Goal: Transaction & Acquisition: Purchase product/service

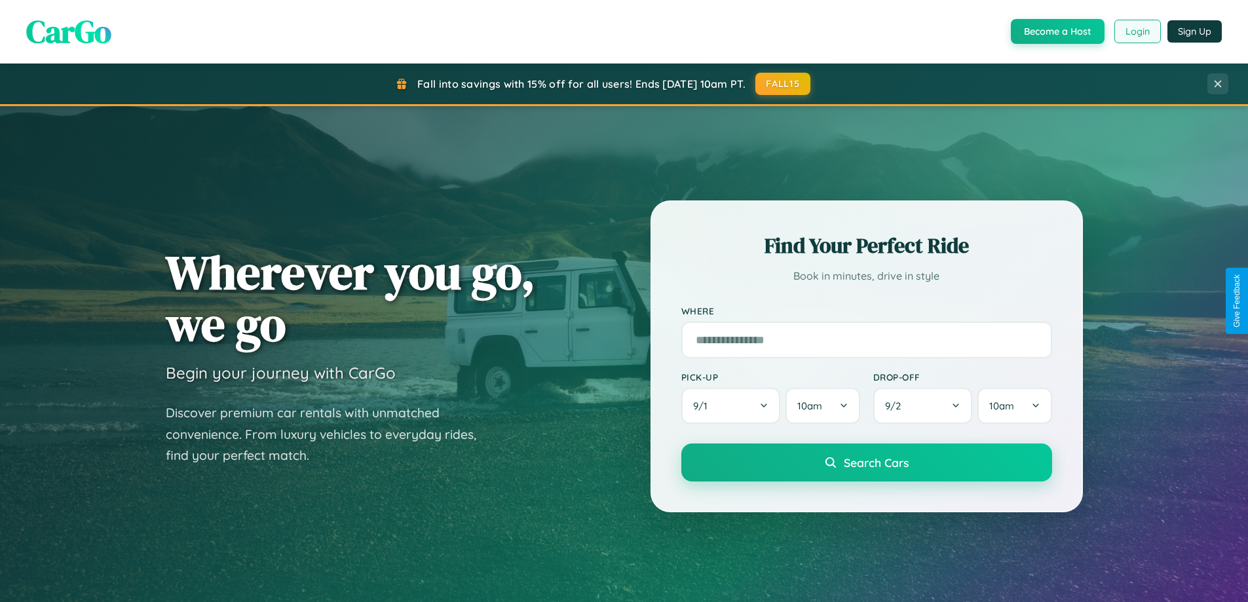
click at [1137, 31] on button "Login" at bounding box center [1137, 32] width 47 height 24
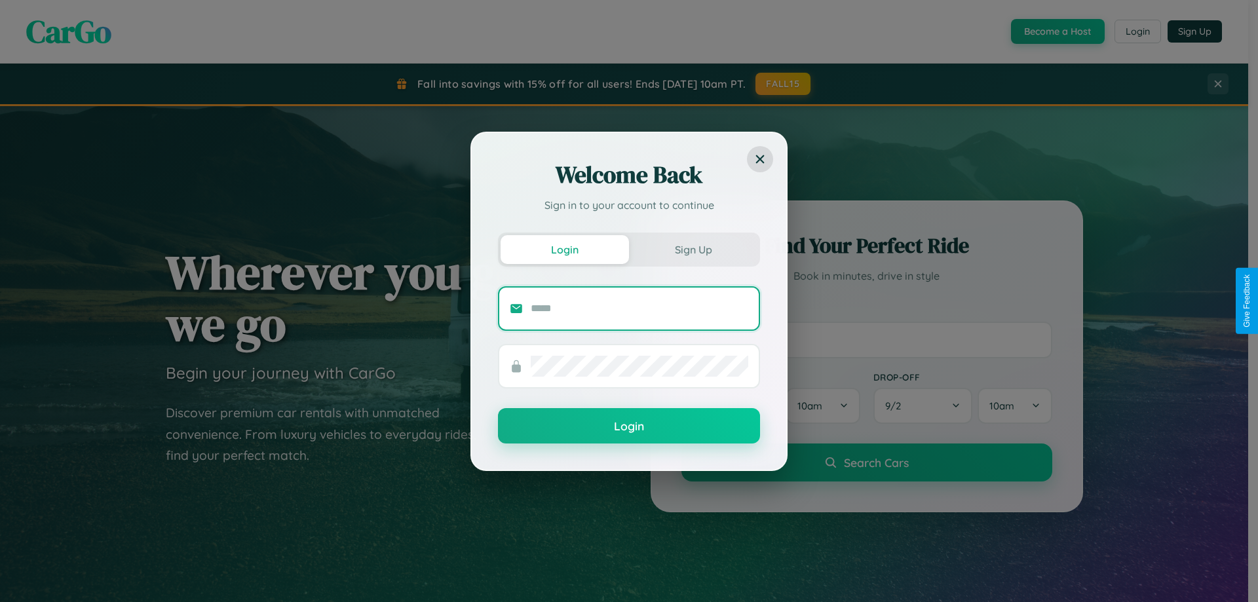
click at [639, 308] on input "text" at bounding box center [640, 308] width 218 height 21
type input "**********"
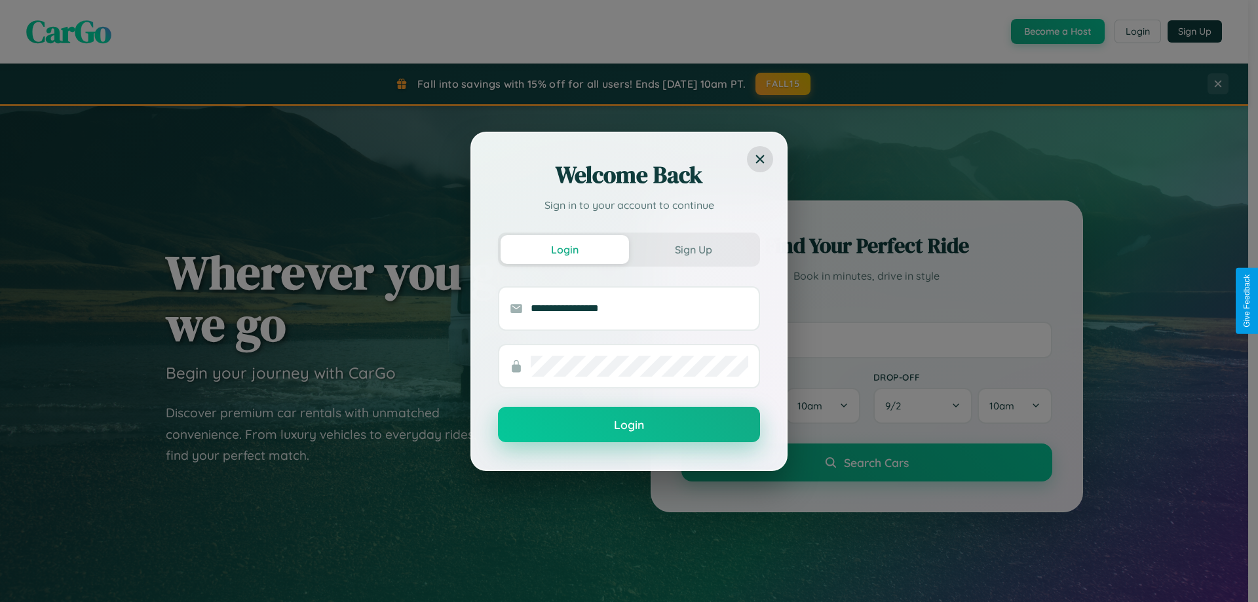
click at [629, 425] on button "Login" at bounding box center [629, 424] width 262 height 35
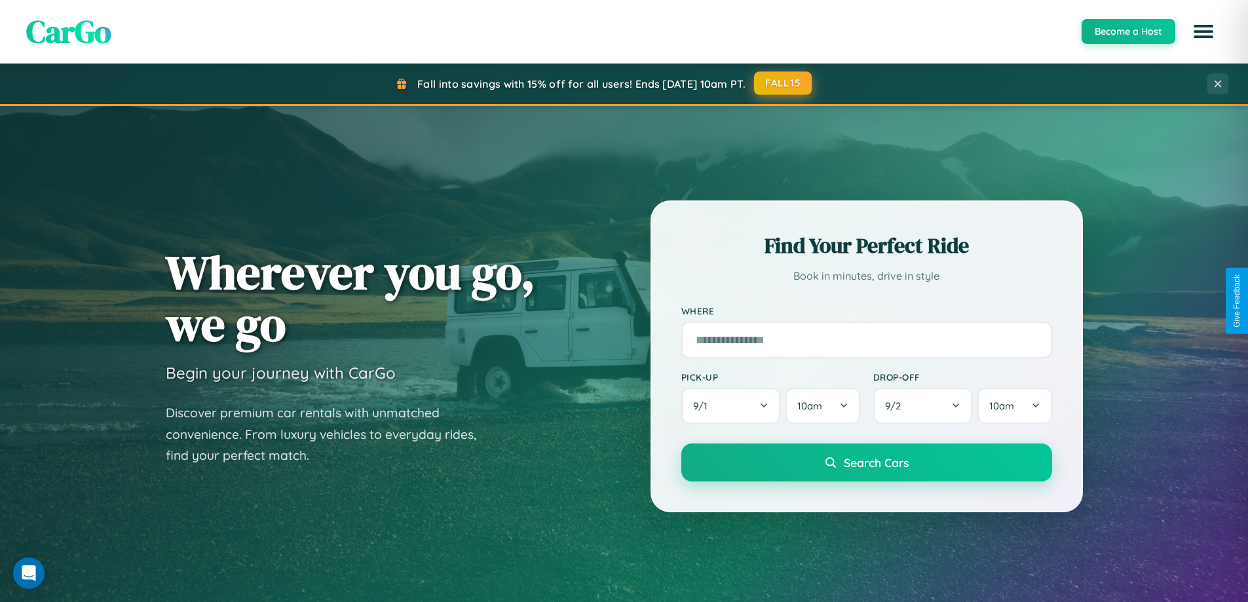
click at [784, 83] on button "FALL15" at bounding box center [783, 83] width 58 height 24
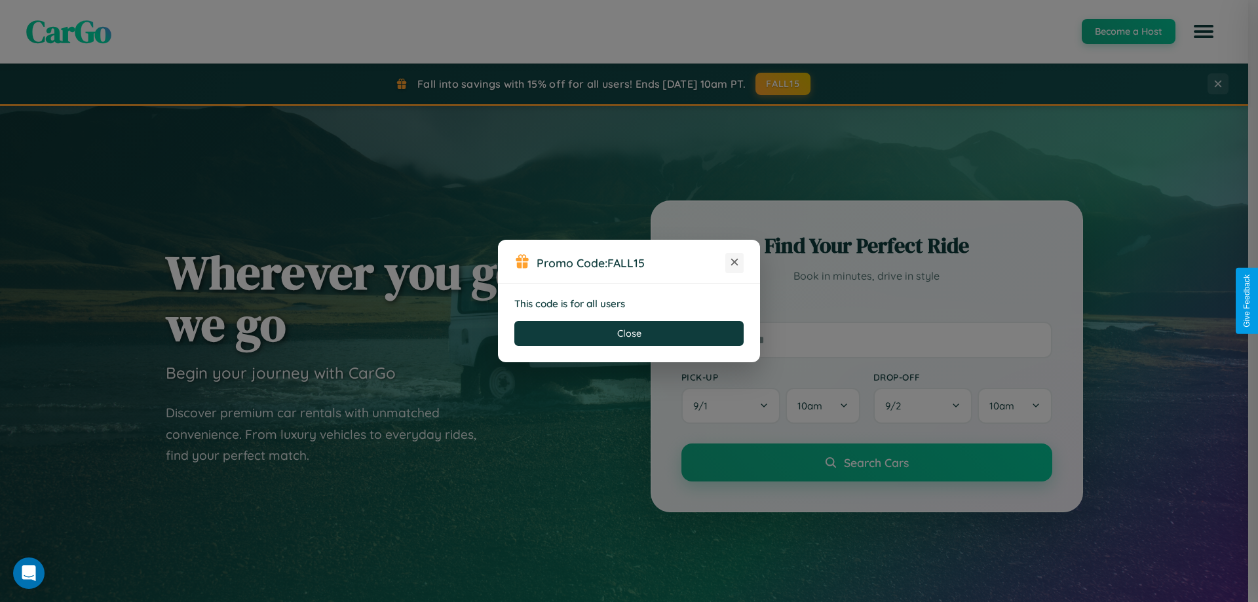
click at [734, 263] on icon at bounding box center [734, 262] width 13 height 13
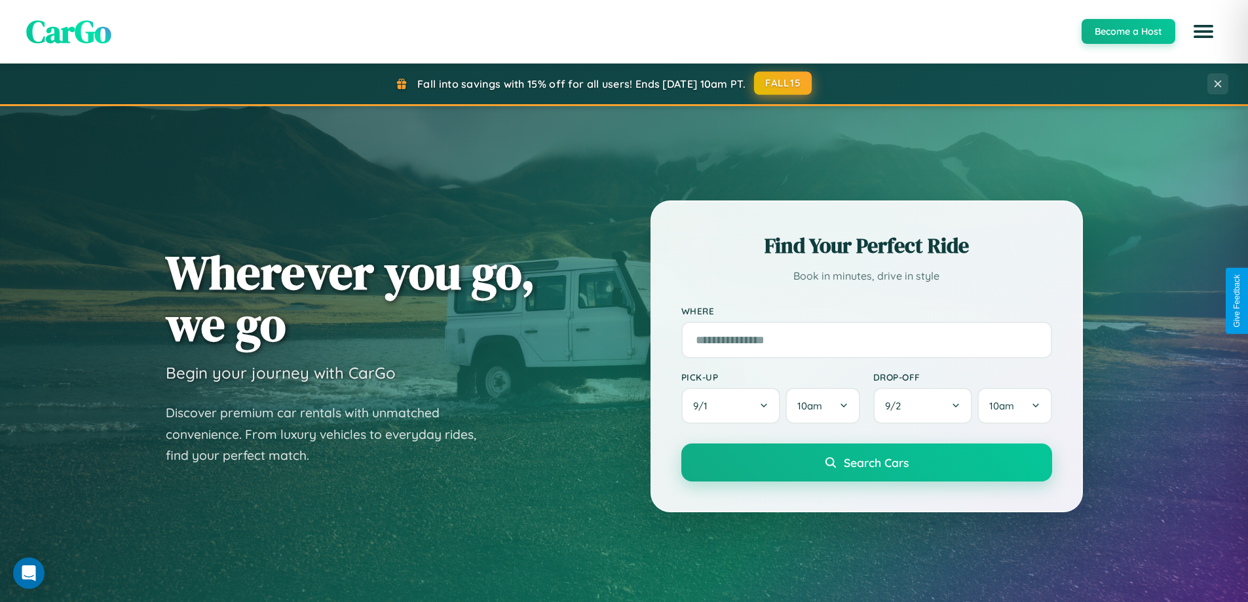
click at [784, 83] on button "FALL15" at bounding box center [783, 83] width 58 height 24
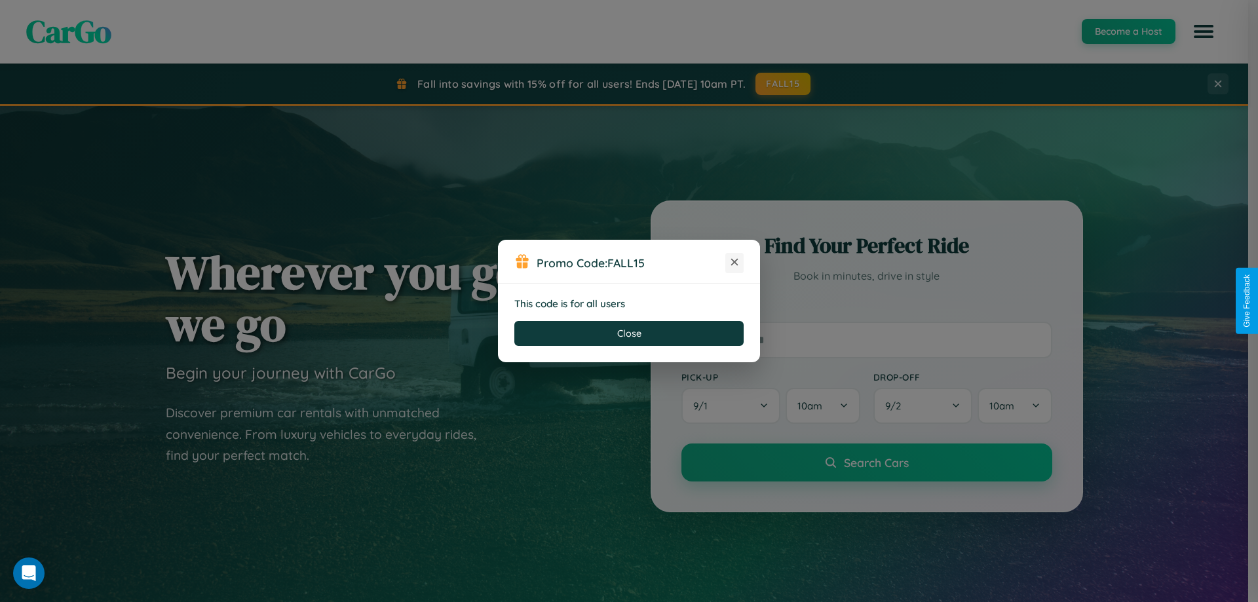
click at [734, 263] on icon at bounding box center [734, 262] width 13 height 13
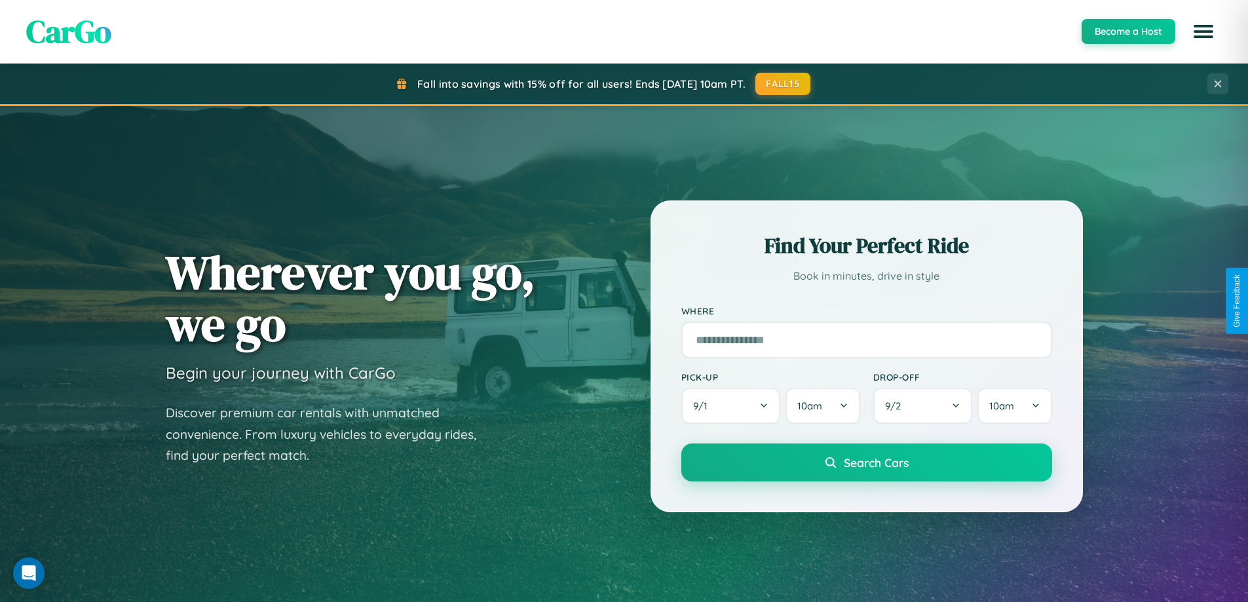
scroll to position [565, 0]
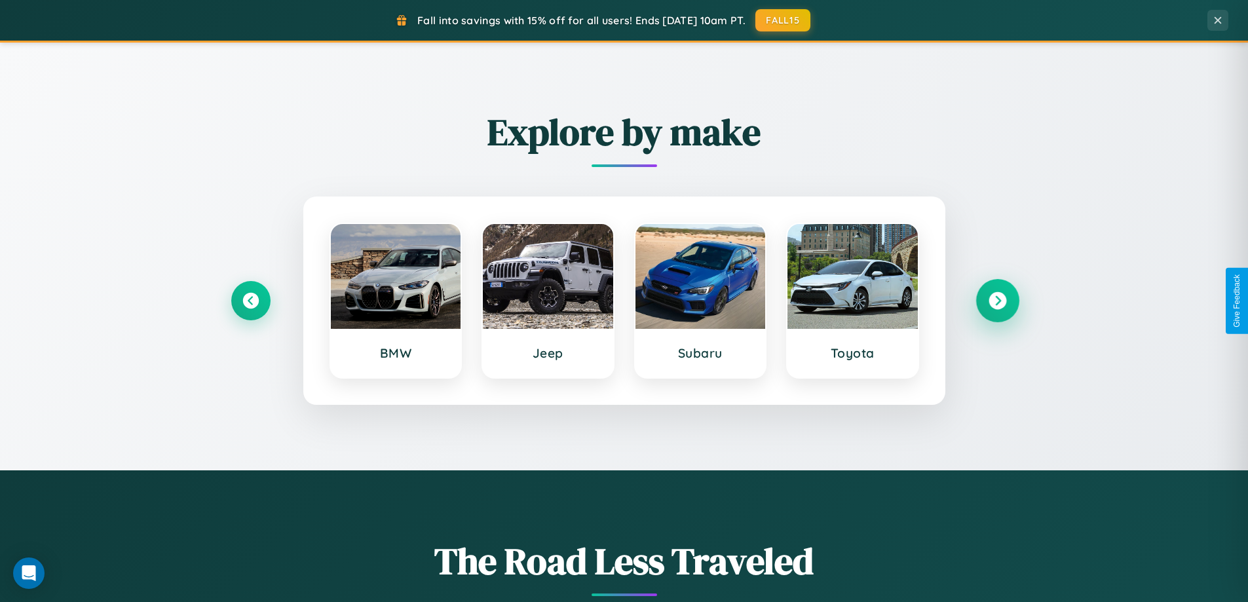
click at [997, 301] on icon at bounding box center [998, 301] width 18 height 18
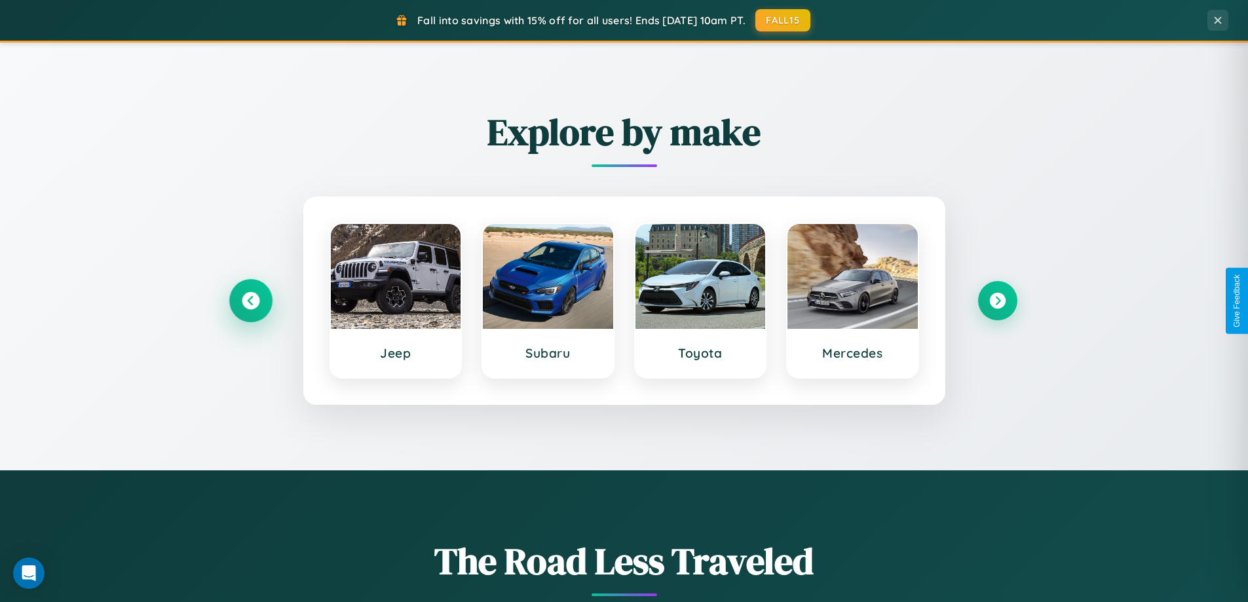
click at [250, 301] on icon at bounding box center [251, 301] width 18 height 18
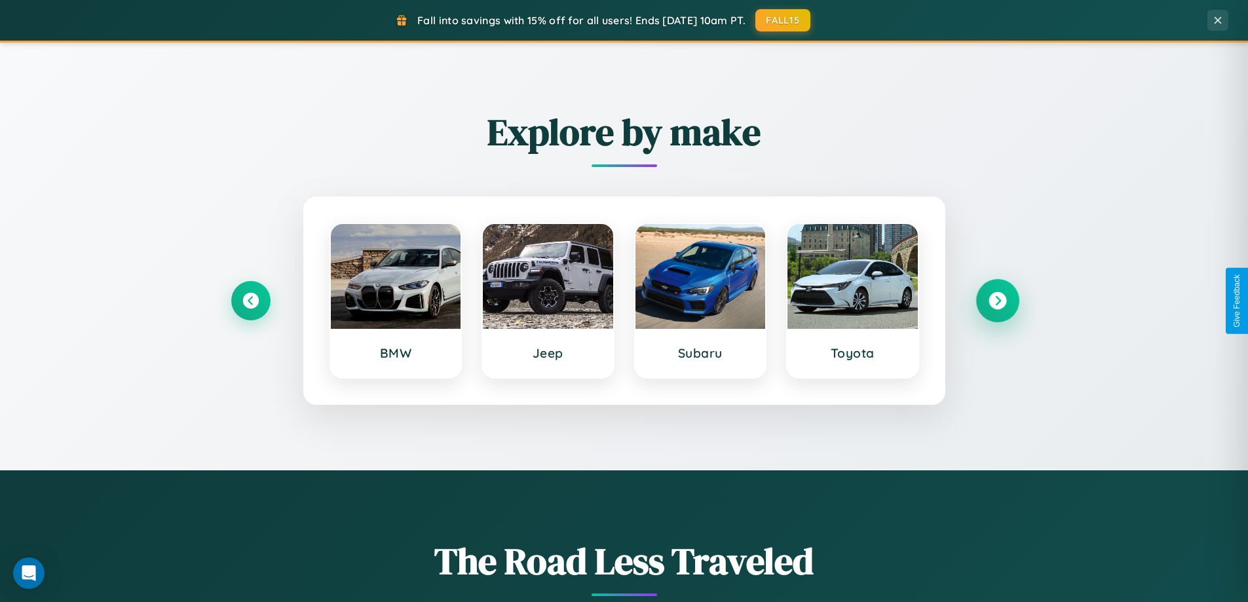
click at [997, 301] on icon at bounding box center [998, 301] width 18 height 18
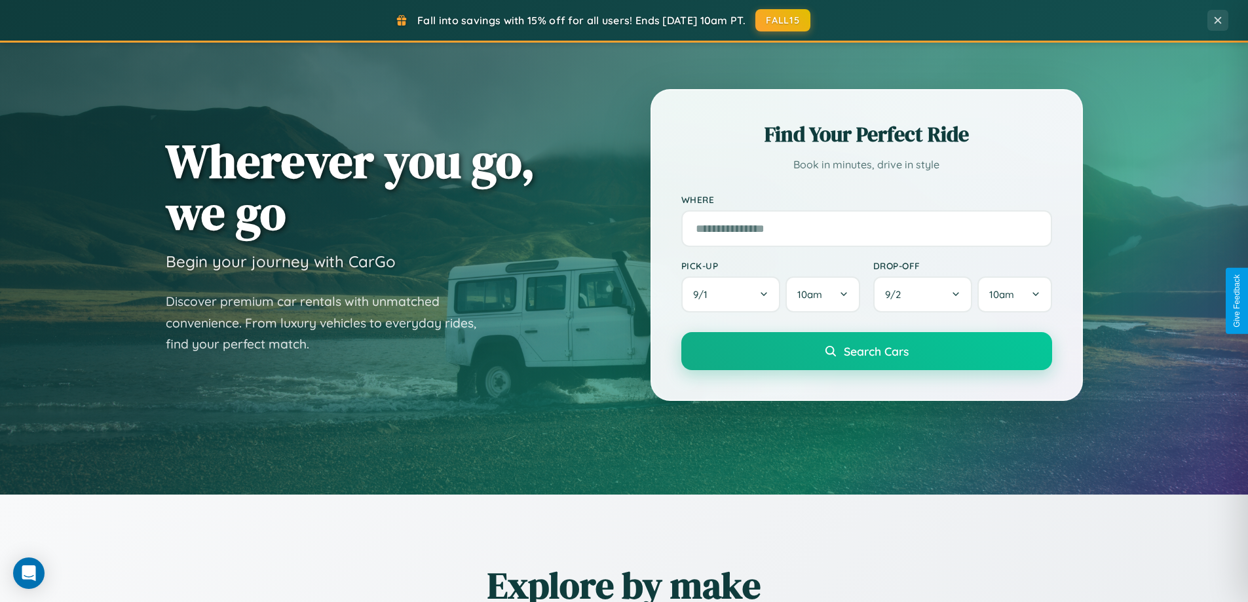
scroll to position [39, 0]
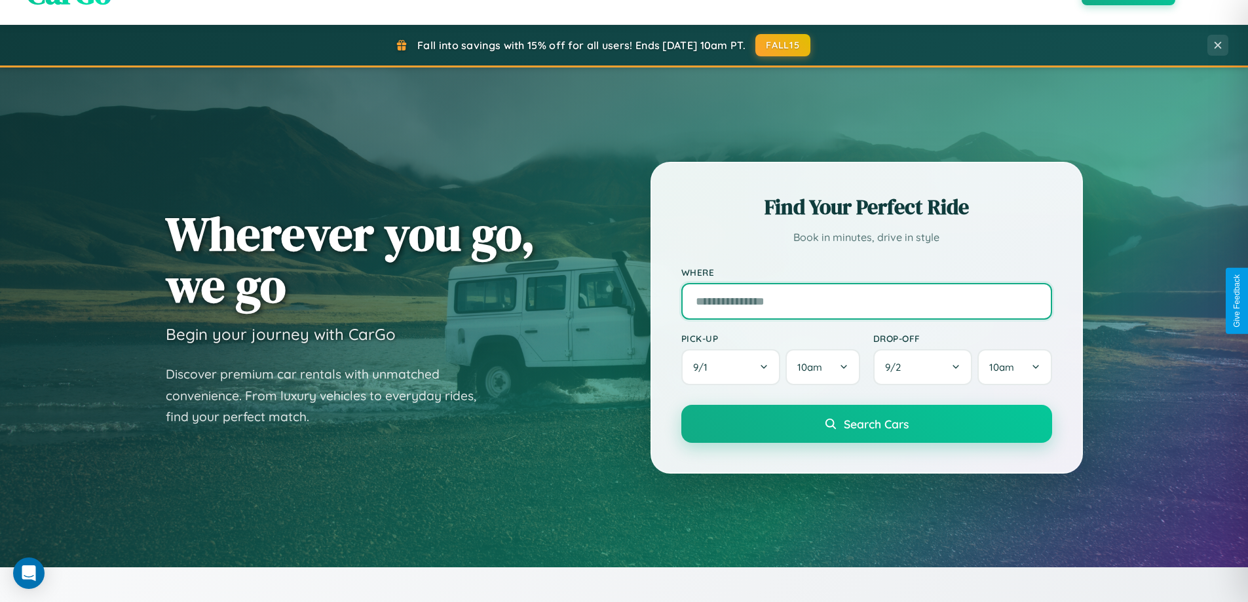
click at [866, 301] on input "text" at bounding box center [866, 301] width 371 height 37
type input "******"
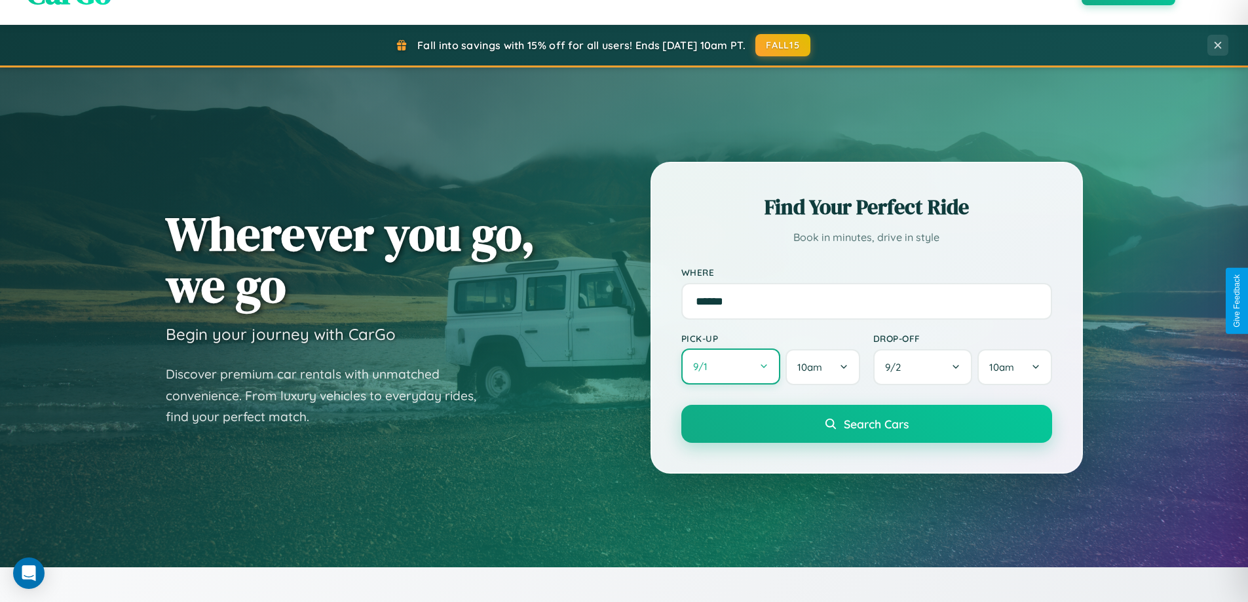
click at [730, 368] on button "9 / 1" at bounding box center [731, 367] width 100 height 36
select select "*"
select select "****"
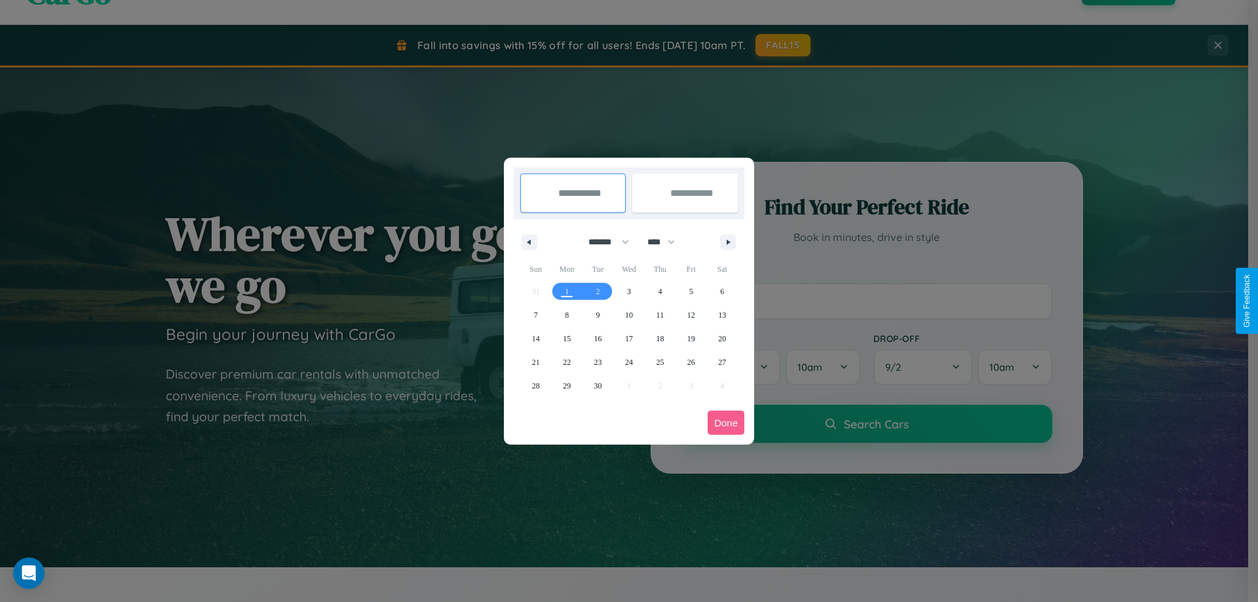
drag, startPoint x: 603, startPoint y: 242, endPoint x: 629, endPoint y: 263, distance: 33.6
click at [603, 242] on select "******* ******** ***** ***** *** **** **** ****** ********* ******* ******** **…" at bounding box center [606, 242] width 56 height 22
select select "*"
click at [667, 242] on select "**** **** **** **** **** **** **** **** **** **** **** **** **** **** **** ****…" at bounding box center [660, 242] width 39 height 22
select select "****"
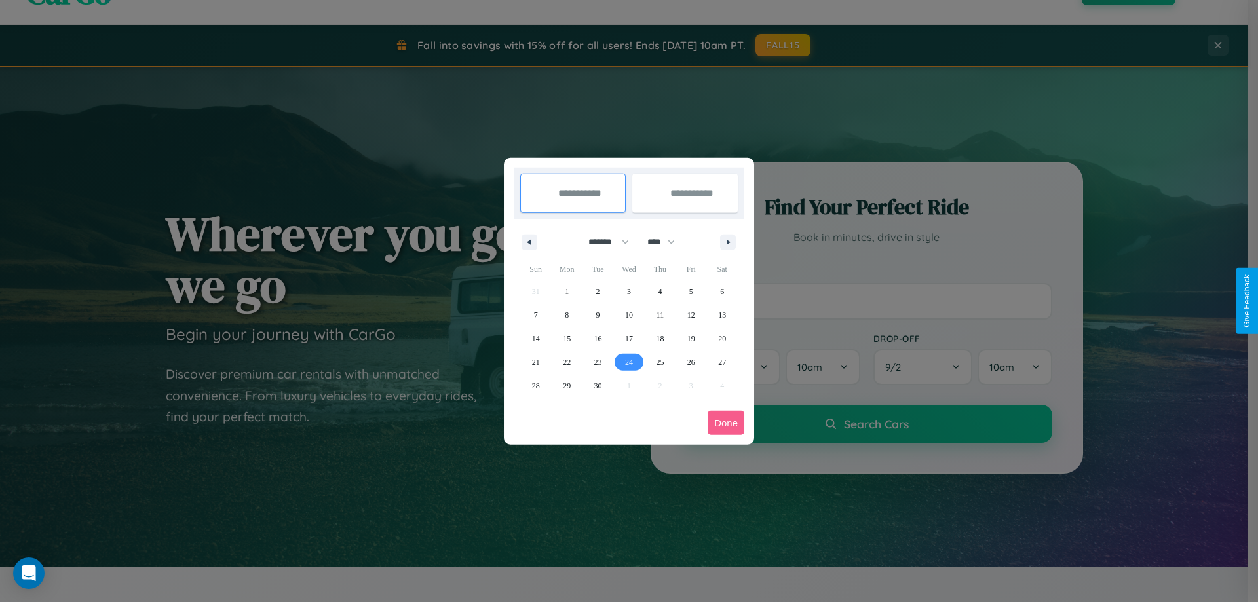
click at [628, 362] on span "24" at bounding box center [629, 362] width 8 height 24
type input "**********"
click at [535, 385] on span "28" at bounding box center [536, 386] width 8 height 24
type input "**********"
click at [726, 423] on button "Done" at bounding box center [726, 423] width 37 height 24
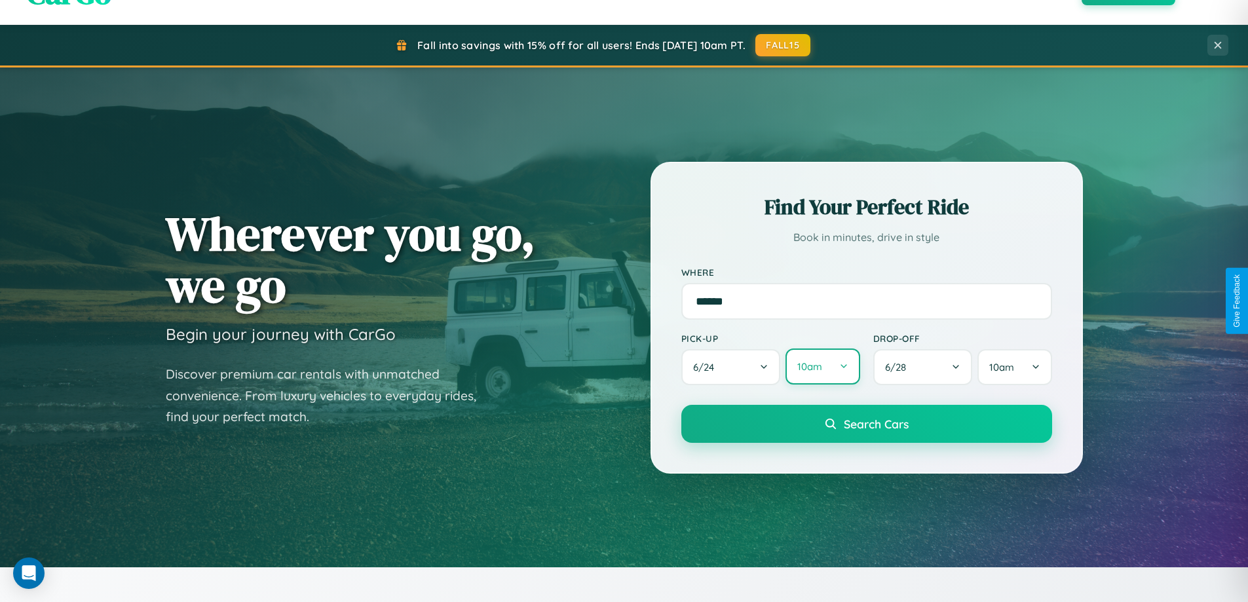
click at [822, 367] on button "10am" at bounding box center [823, 367] width 74 height 36
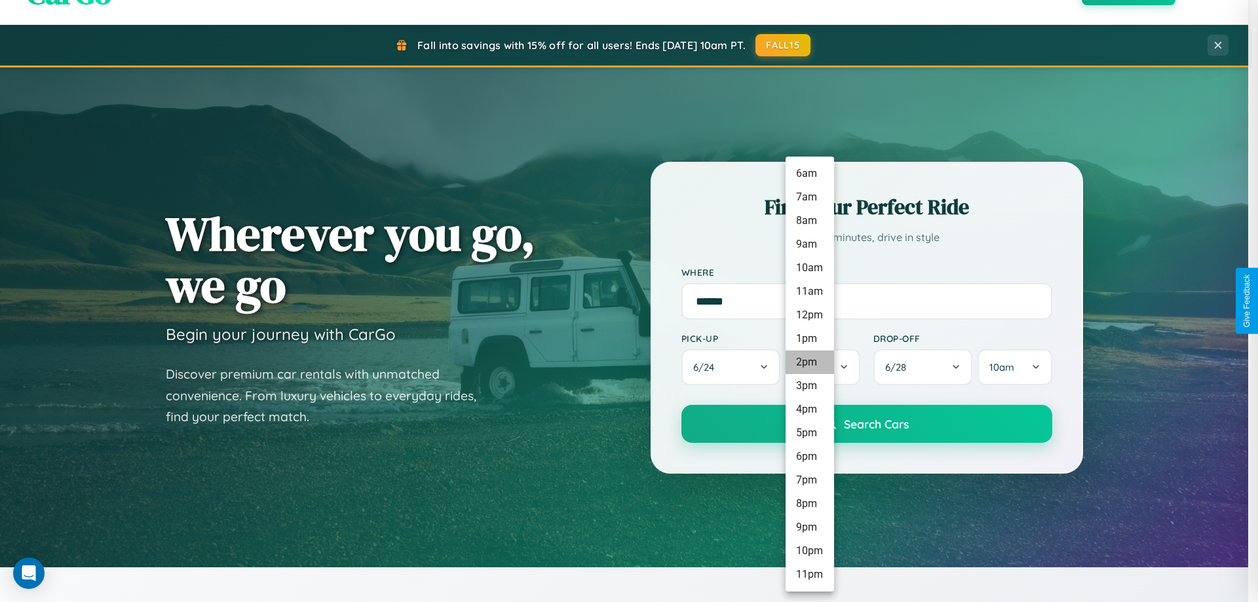
click at [809, 362] on li "2pm" at bounding box center [810, 362] width 48 height 24
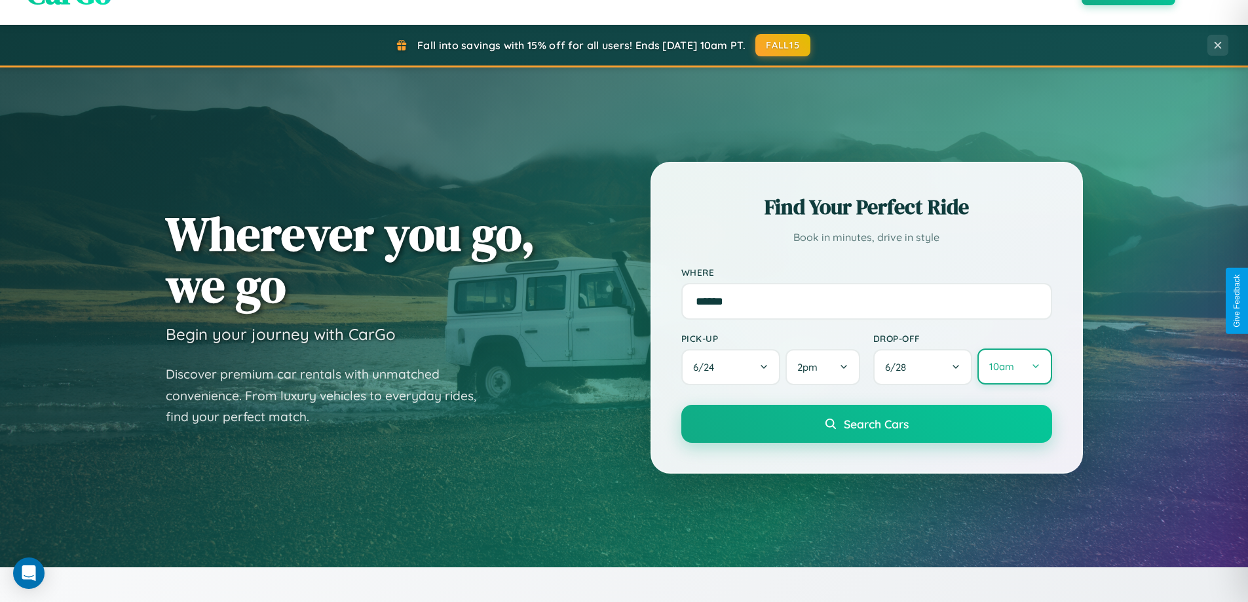
click at [1014, 367] on button "10am" at bounding box center [1014, 367] width 74 height 36
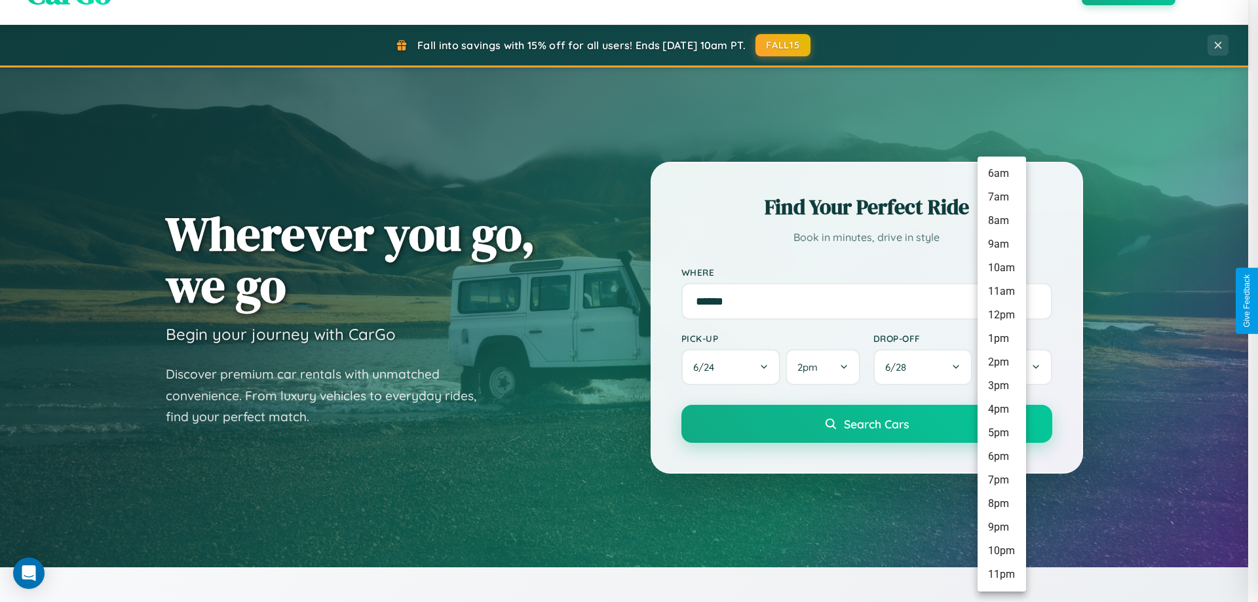
click at [1001, 575] on li "11pm" at bounding box center [1001, 575] width 48 height 24
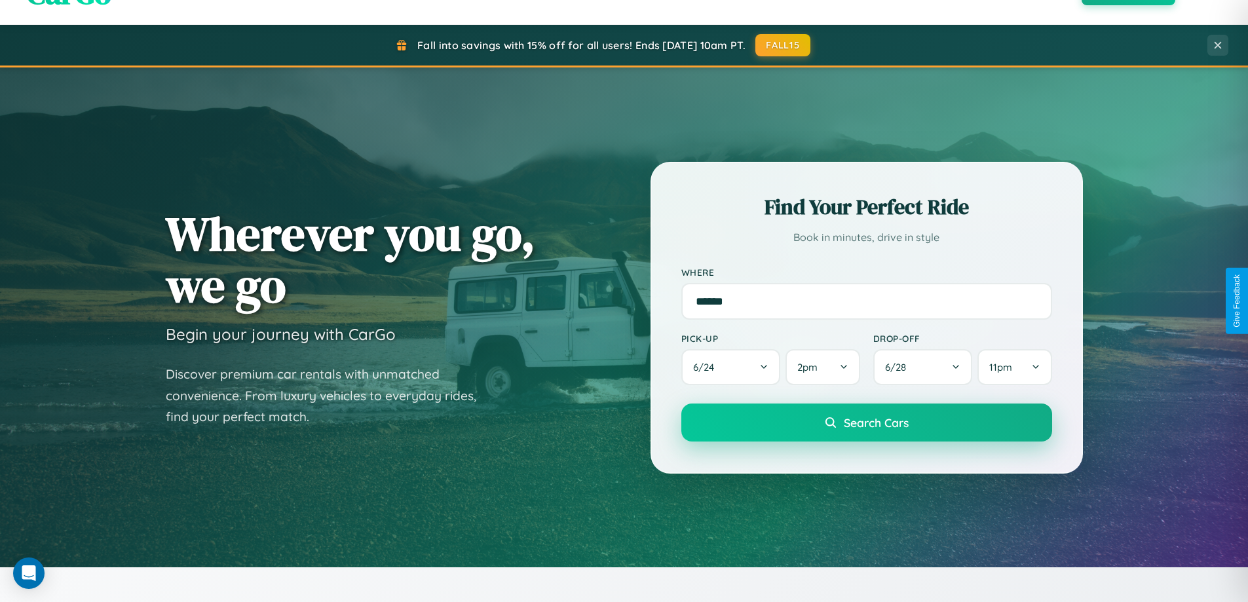
click at [866, 424] on span "Search Cars" at bounding box center [876, 422] width 65 height 14
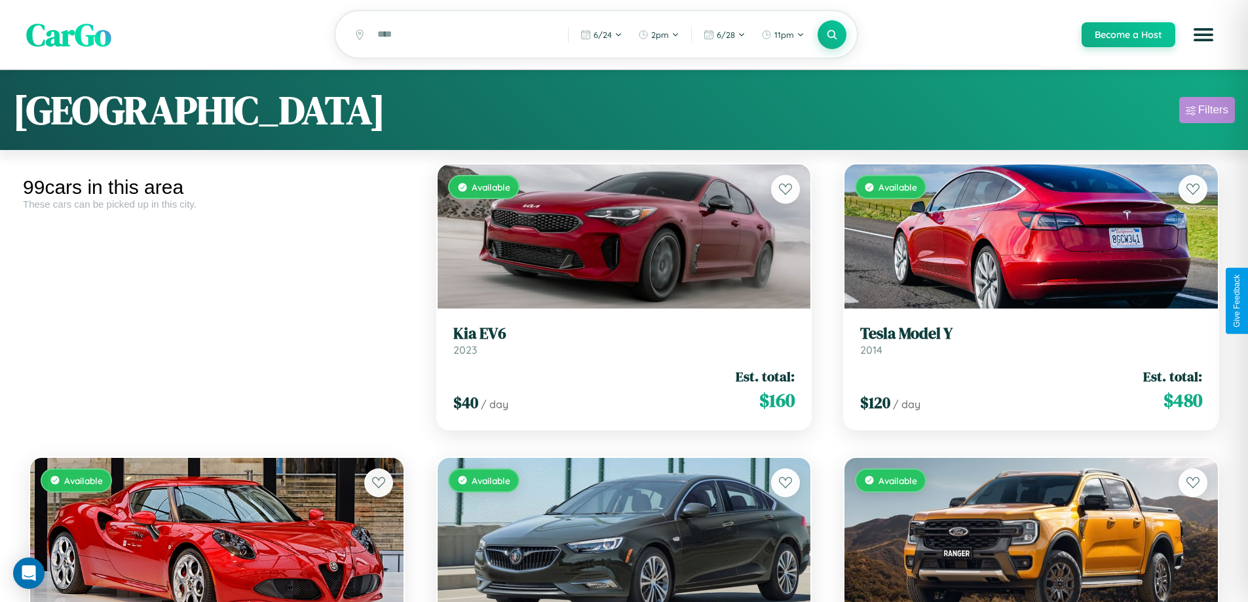
click at [1207, 112] on div "Filters" at bounding box center [1213, 110] width 30 height 13
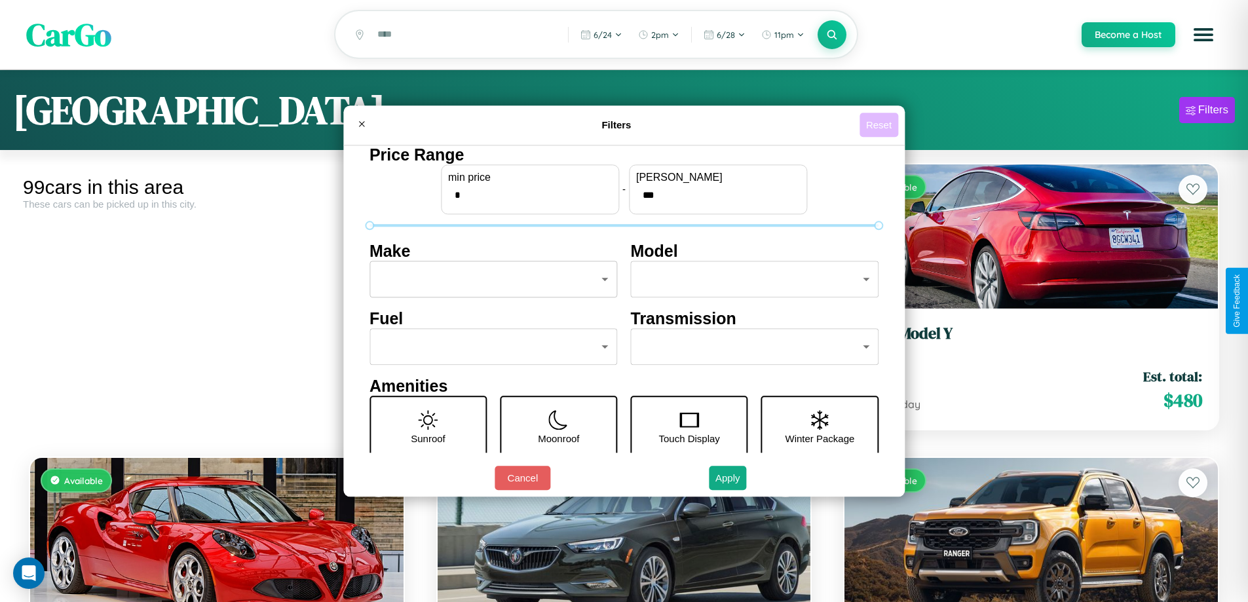
click at [880, 124] on button "Reset" at bounding box center [879, 125] width 39 height 24
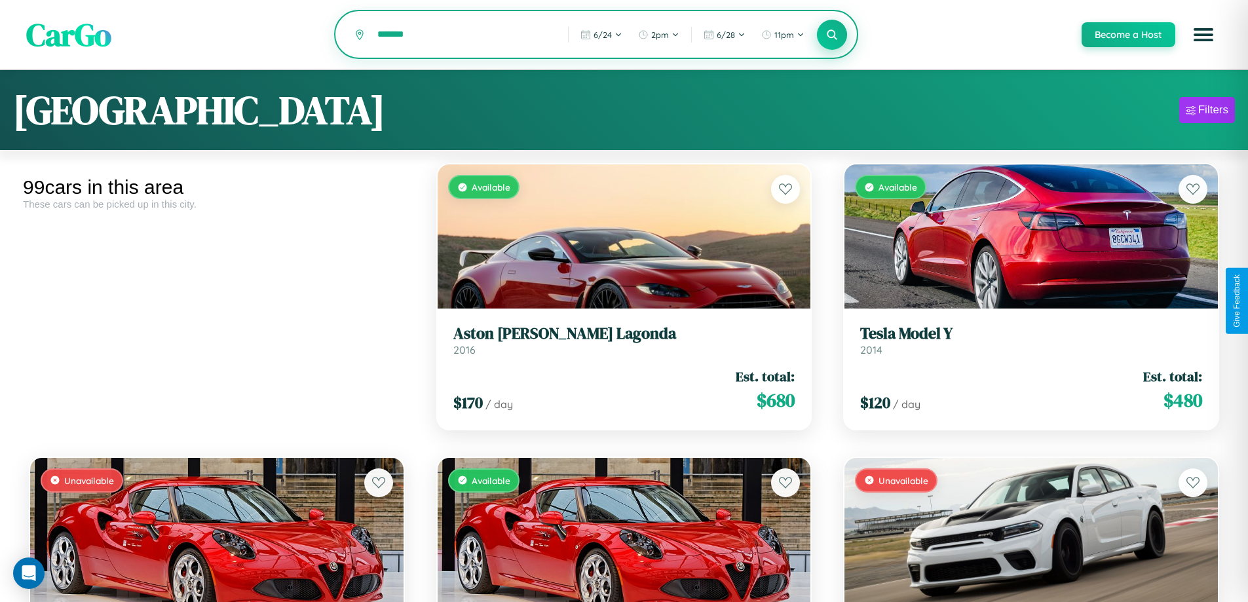
type input "*******"
click at [831, 35] on icon at bounding box center [832, 34] width 12 height 12
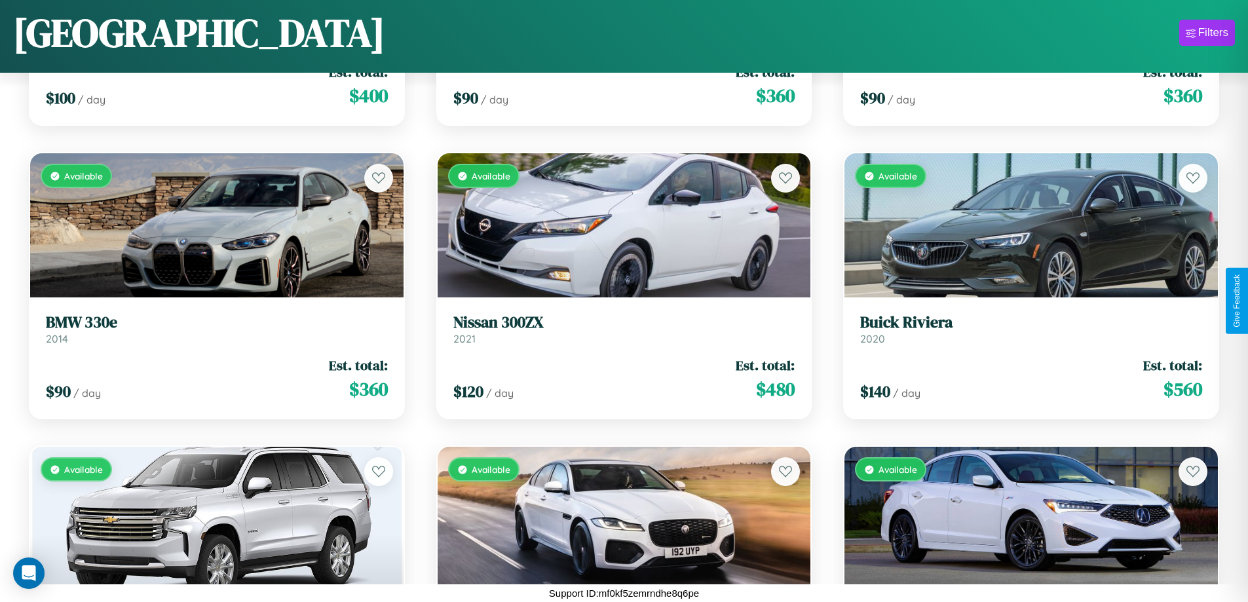
scroll to position [4878, 0]
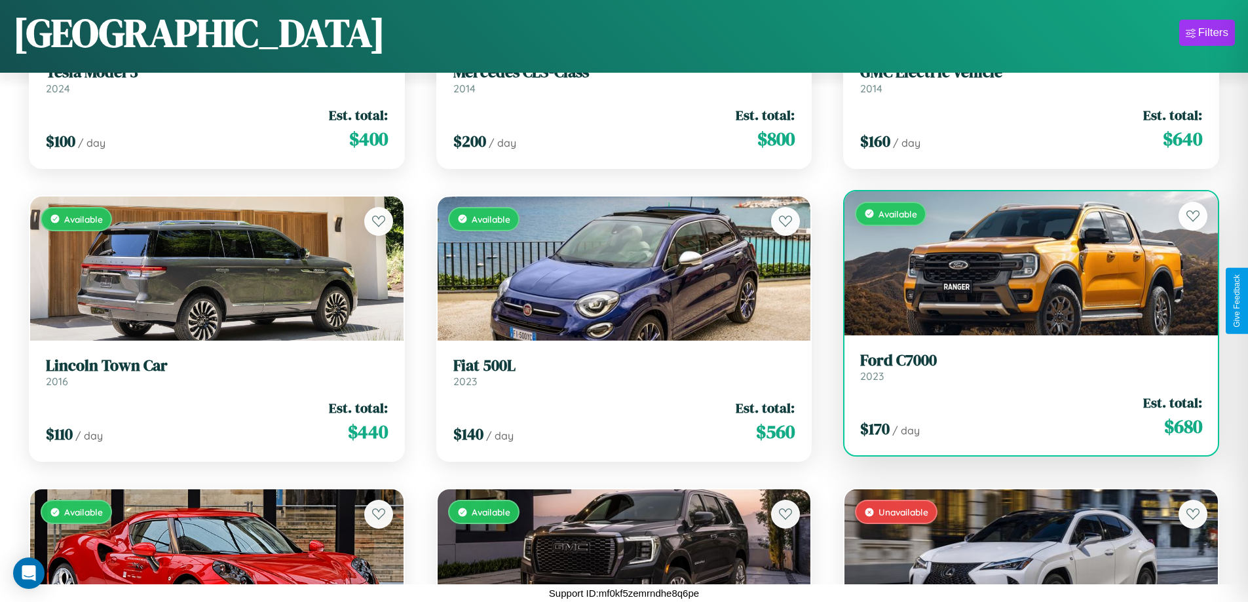
click at [1023, 370] on link "Ford C7000 2023" at bounding box center [1031, 367] width 342 height 32
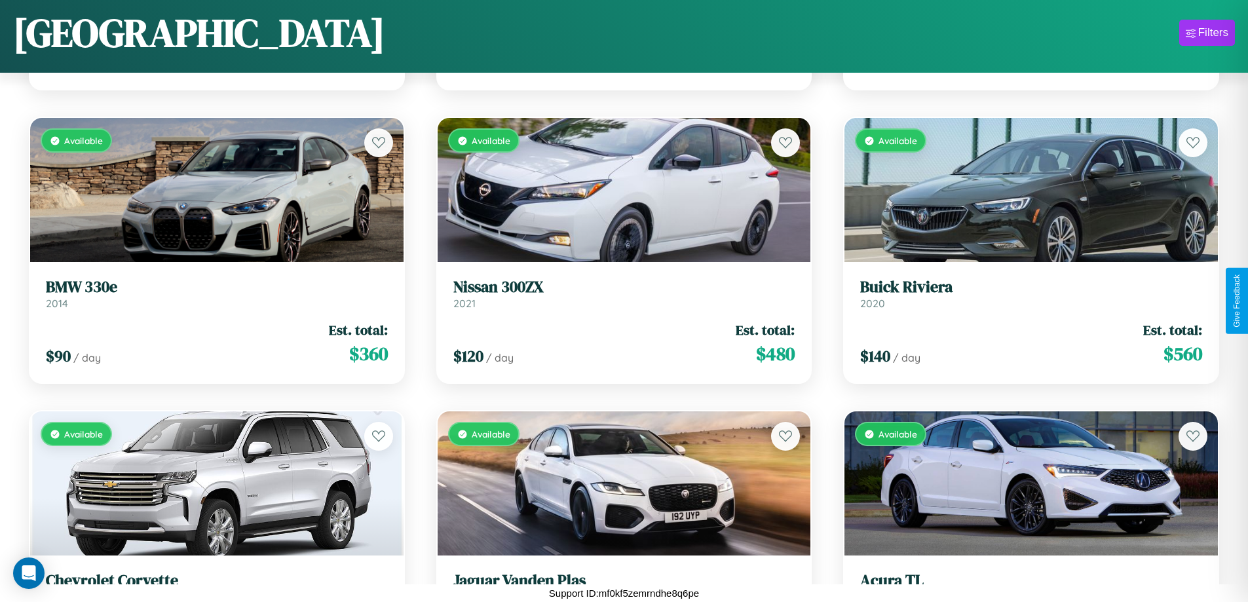
scroll to position [1651, 0]
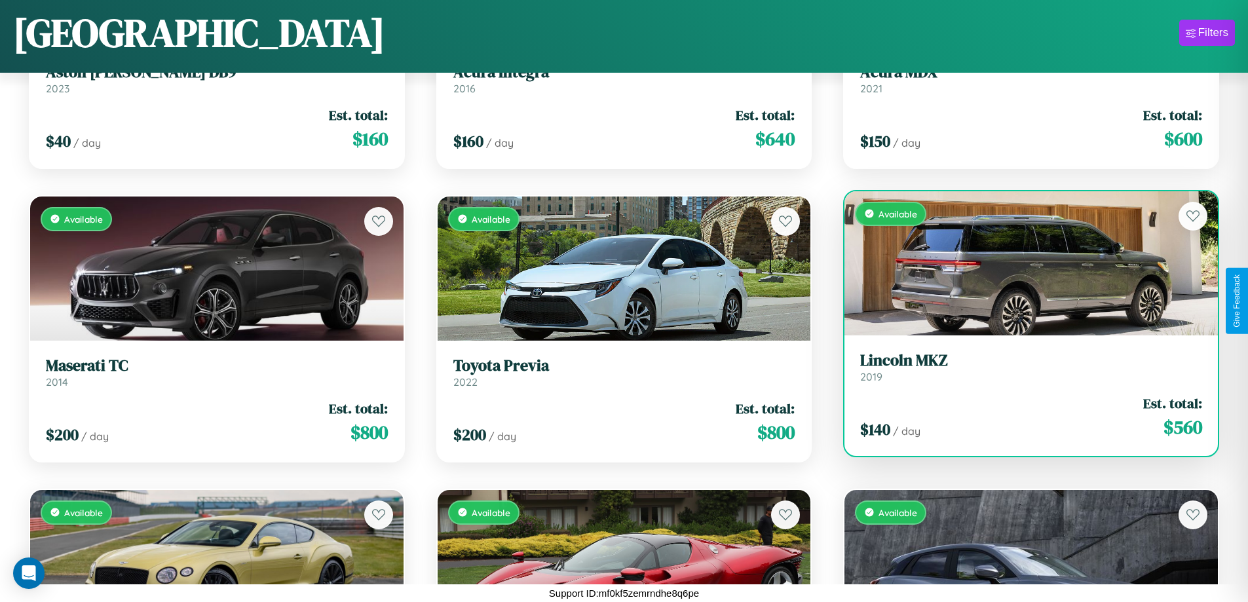
click at [1023, 369] on h3 "Lincoln MKZ" at bounding box center [1031, 360] width 342 height 19
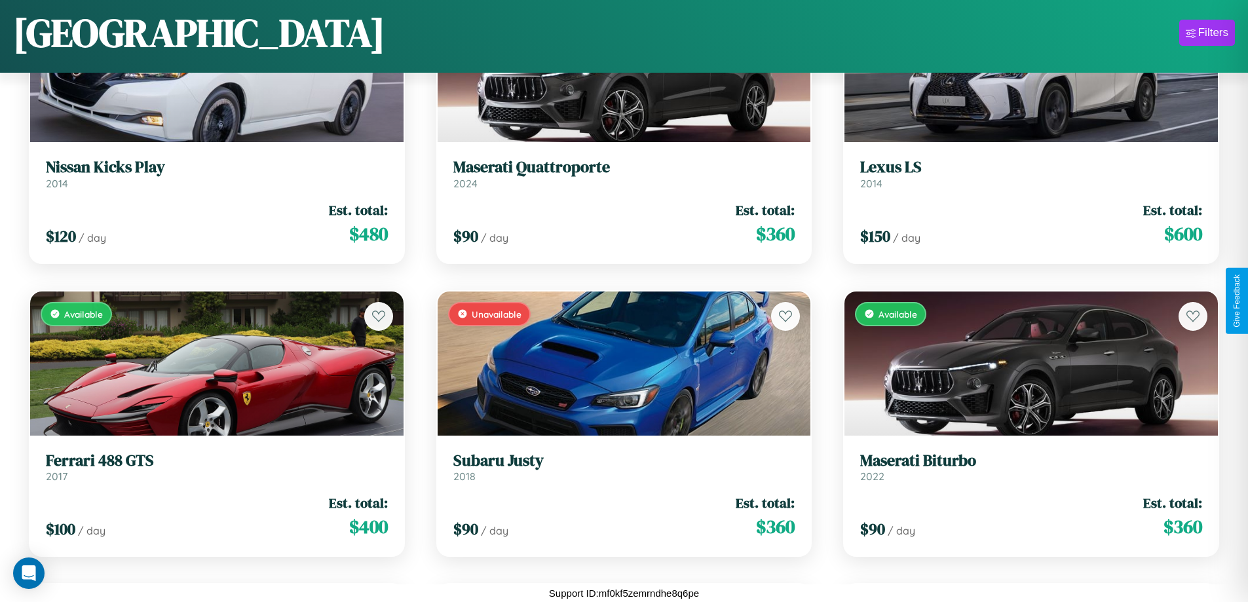
scroll to position [6051, 0]
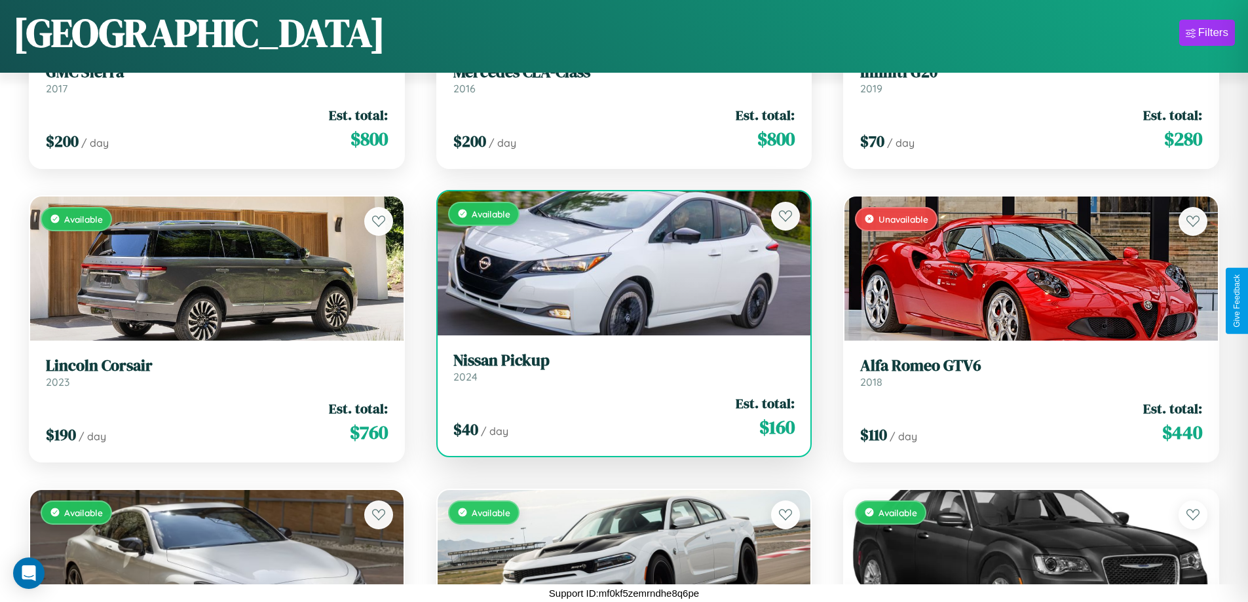
click at [618, 367] on h3 "Nissan Pickup" at bounding box center [624, 360] width 342 height 19
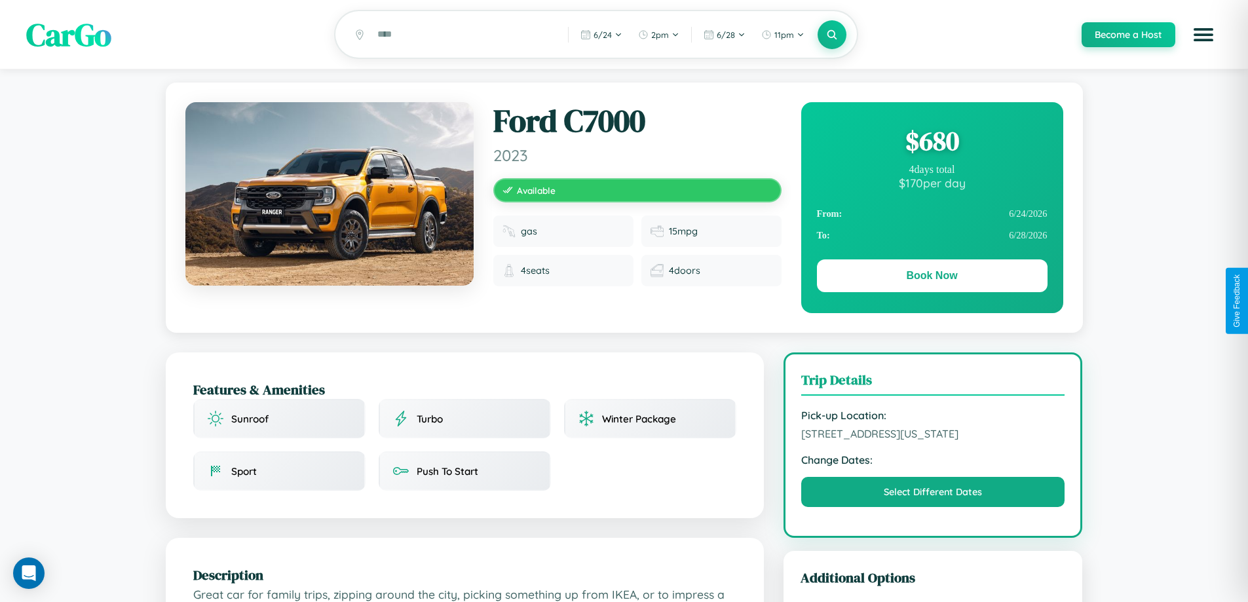
click at [932, 143] on div "$ 680" at bounding box center [932, 140] width 231 height 35
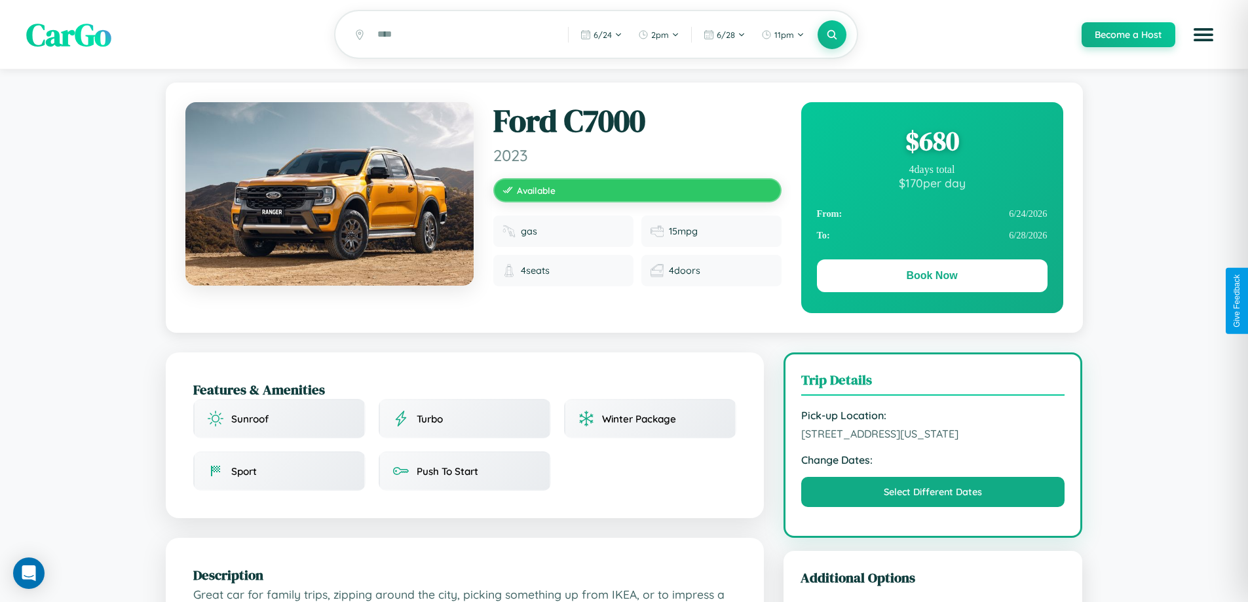
click at [932, 143] on div "$ 680" at bounding box center [932, 140] width 231 height 35
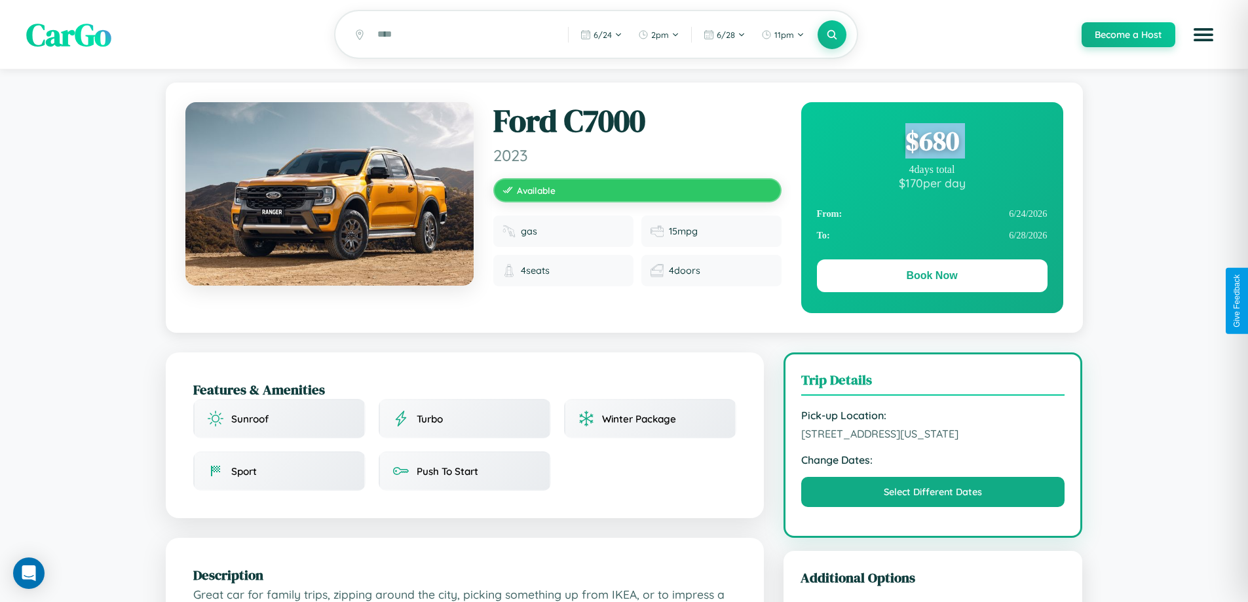
click at [932, 143] on div "$ 680" at bounding box center [932, 140] width 231 height 35
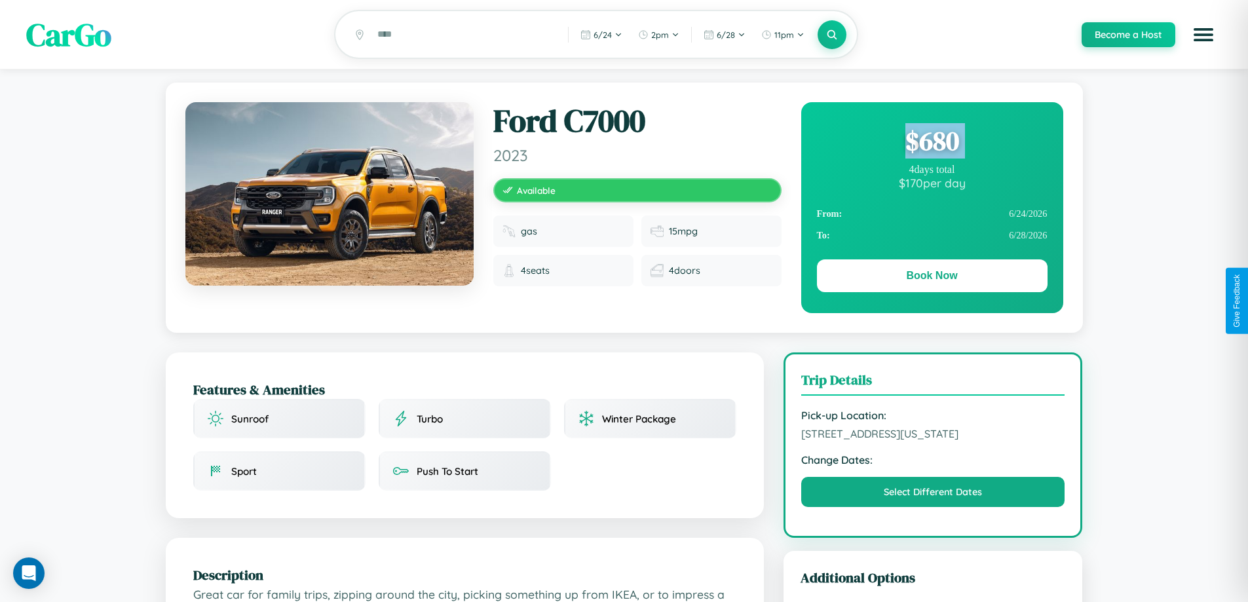
click at [932, 143] on div "$ 680" at bounding box center [932, 140] width 231 height 35
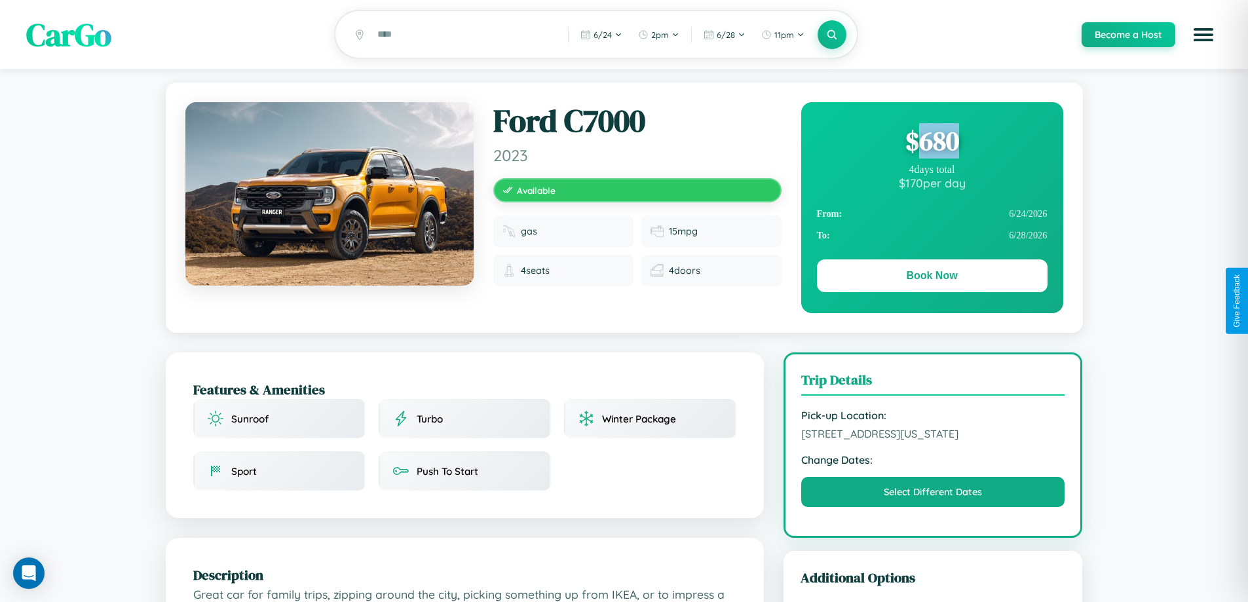
click at [932, 143] on div "$ 680" at bounding box center [932, 140] width 231 height 35
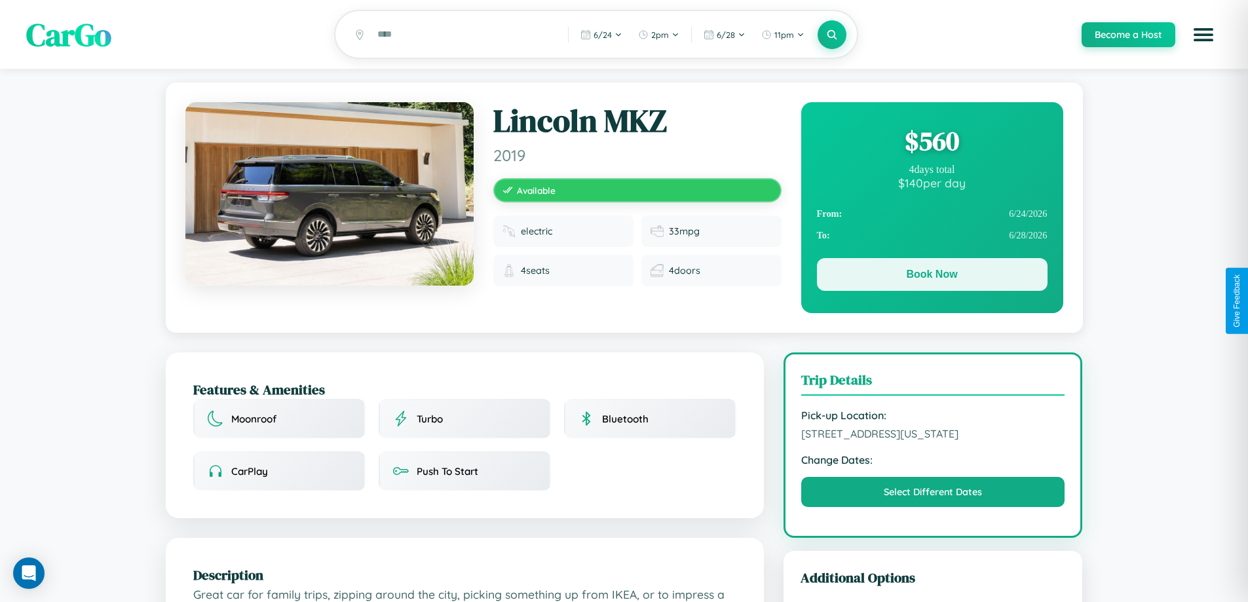
click at [932, 277] on button "Book Now" at bounding box center [932, 274] width 231 height 33
